Goal: Task Accomplishment & Management: Manage account settings

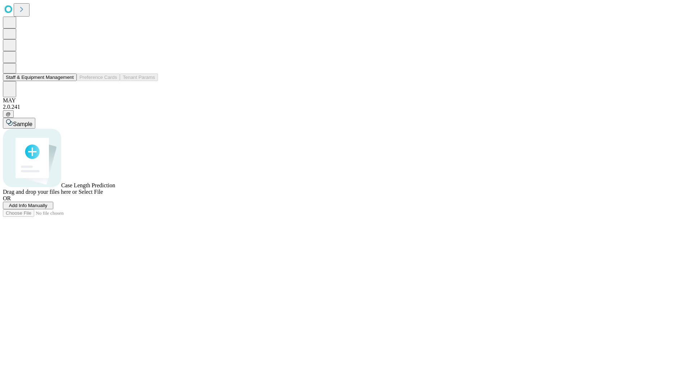
click at [69, 81] on button "Staff & Equipment Management" at bounding box center [40, 77] width 74 height 8
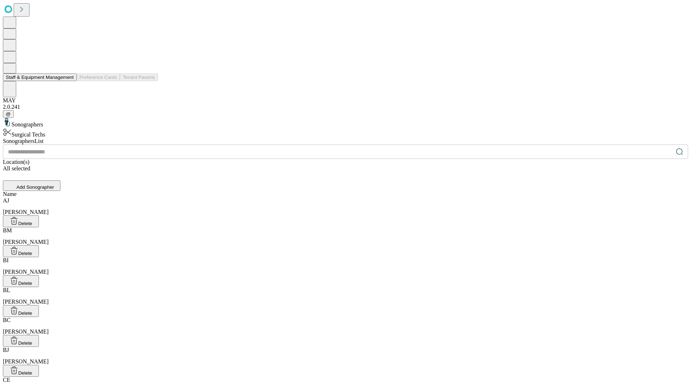
click at [69, 81] on button "Staff & Equipment Management" at bounding box center [40, 77] width 74 height 8
